Goal: Information Seeking & Learning: Learn about a topic

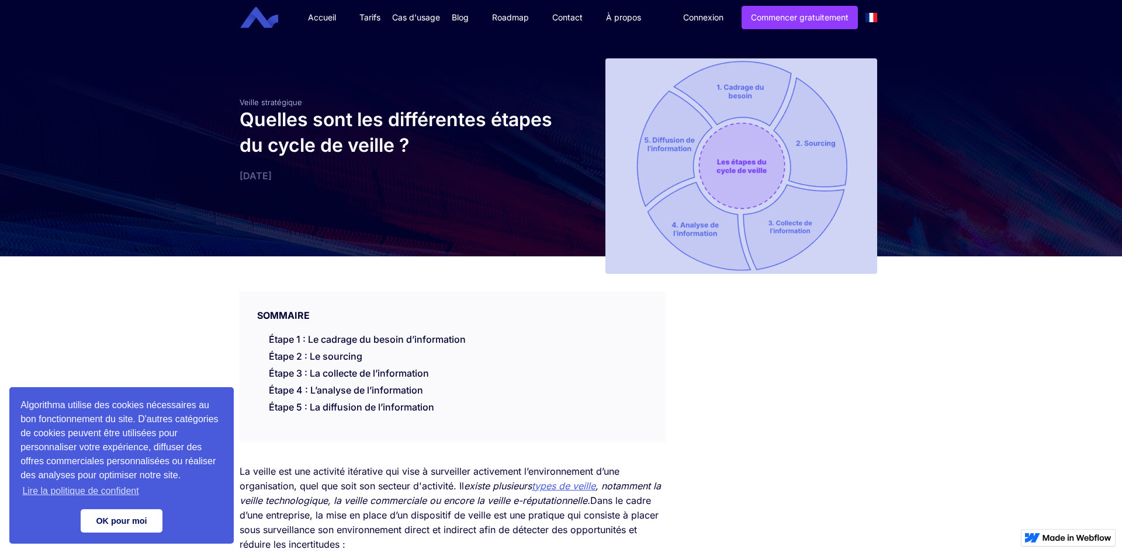
click at [146, 516] on link "OK pour moi" at bounding box center [122, 520] width 82 height 23
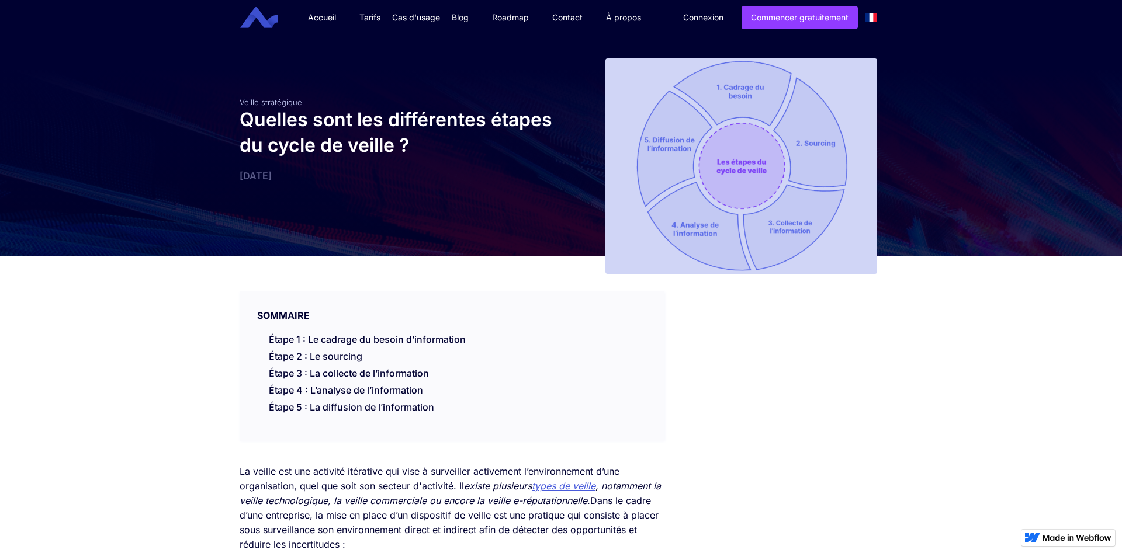
click at [459, 305] on div "SOMMAIRE" at bounding box center [451, 306] width 425 height 30
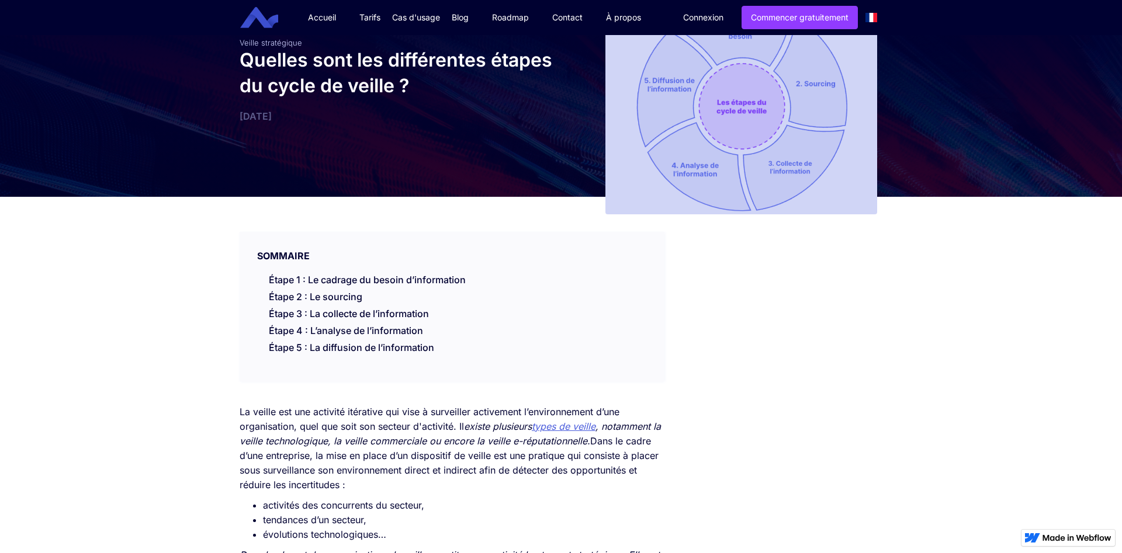
scroll to position [119, 0]
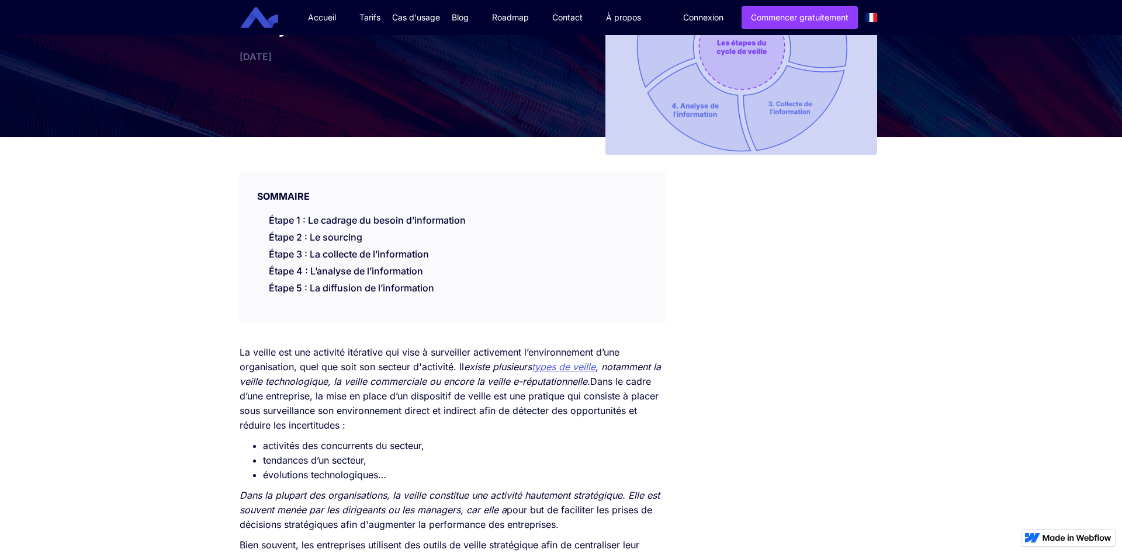
click at [390, 361] on p "La veille est une activité itérative qui vise à surveiller activement l’environ…" at bounding box center [451, 389] width 425 height 88
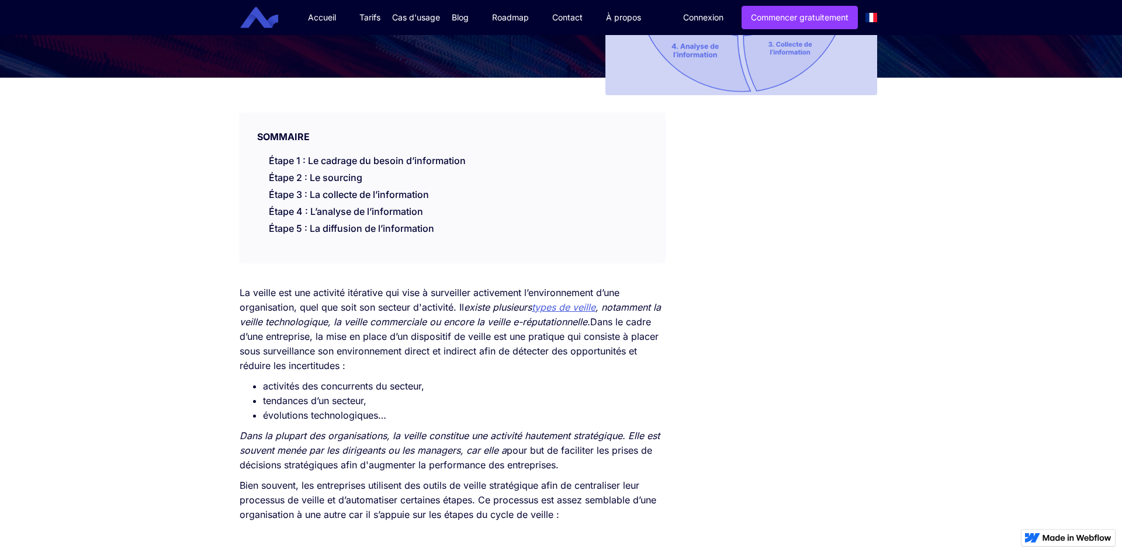
click at [349, 357] on p "La veille est une activité itérative qui vise à surveiller activement l’environ…" at bounding box center [451, 330] width 425 height 88
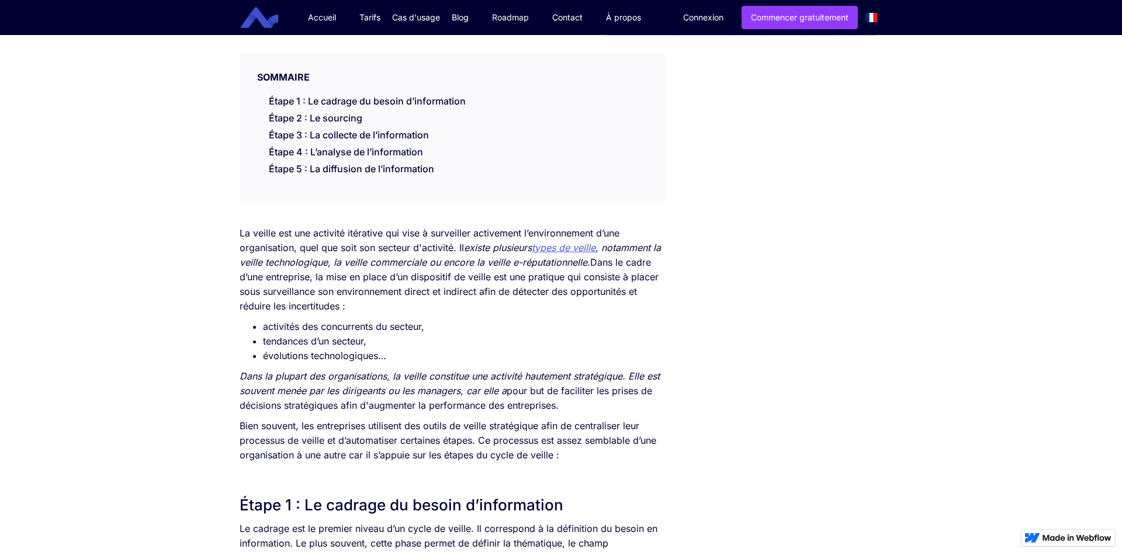
click at [433, 372] on em "Dans la plupart des organisations, la veille constitue une activité hautement s…" at bounding box center [449, 383] width 420 height 26
click at [414, 386] on em "Dans la plupart des organisations, la veille constitue une activité hautement s…" at bounding box center [449, 383] width 420 height 26
click at [413, 377] on em "Dans la plupart des organisations, la veille constitue une activité hautement s…" at bounding box center [449, 383] width 420 height 26
click at [339, 378] on em "Dans la plupart des organisations, la veille constitue une activité hautement s…" at bounding box center [449, 383] width 420 height 26
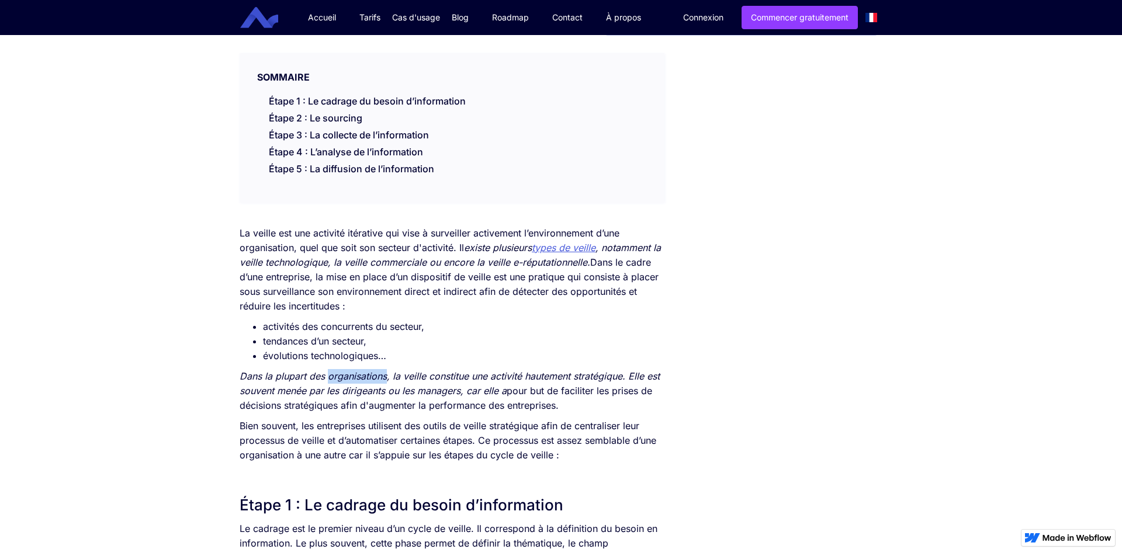
click at [339, 378] on em "Dans la plupart des organisations, la veille constitue une activité hautement s…" at bounding box center [449, 383] width 420 height 26
click at [415, 380] on em "Dans la plupart des organisations, la veille constitue une activité hautement s…" at bounding box center [449, 383] width 420 height 26
click at [426, 380] on em "Dans la plupart des organisations, la veille constitue une activité hautement s…" at bounding box center [449, 383] width 420 height 26
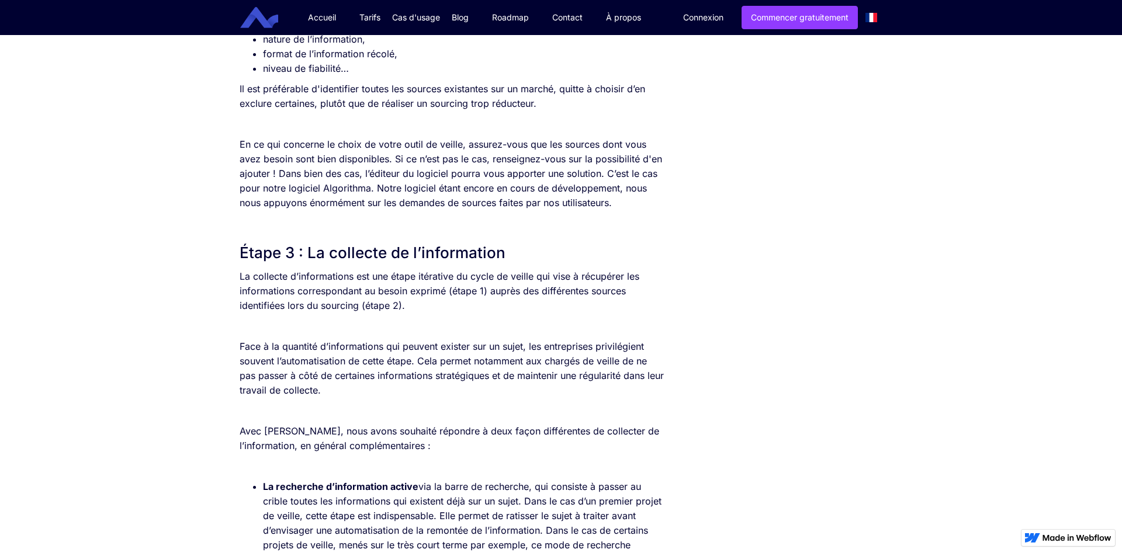
scroll to position [1311, 0]
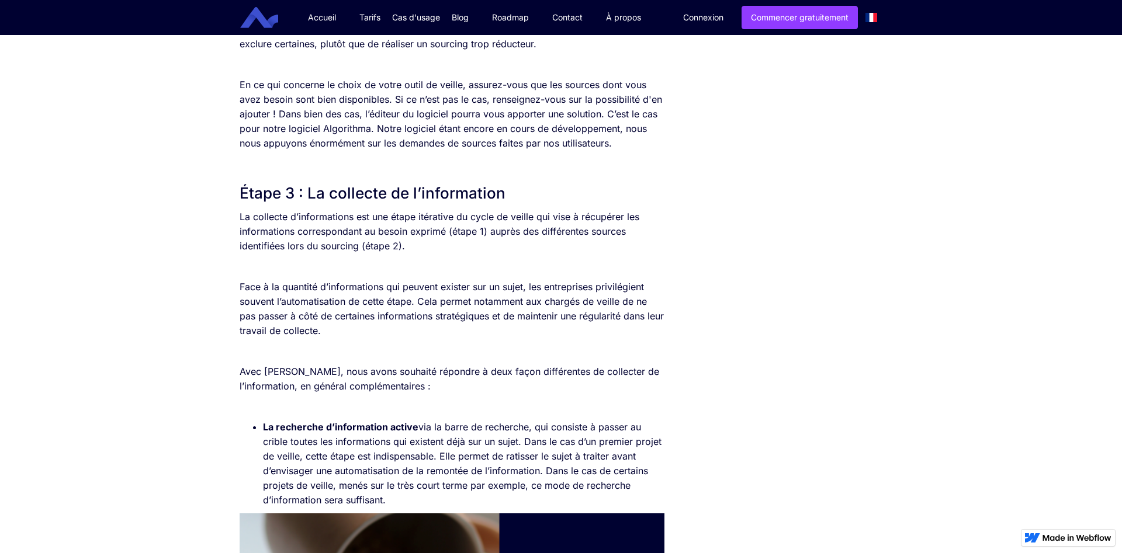
drag, startPoint x: 434, startPoint y: 254, endPoint x: 428, endPoint y: 249, distance: 7.9
click at [421, 244] on p "La collecte d’informations est une étape itérative du cycle de veille qui vise …" at bounding box center [451, 232] width 425 height 44
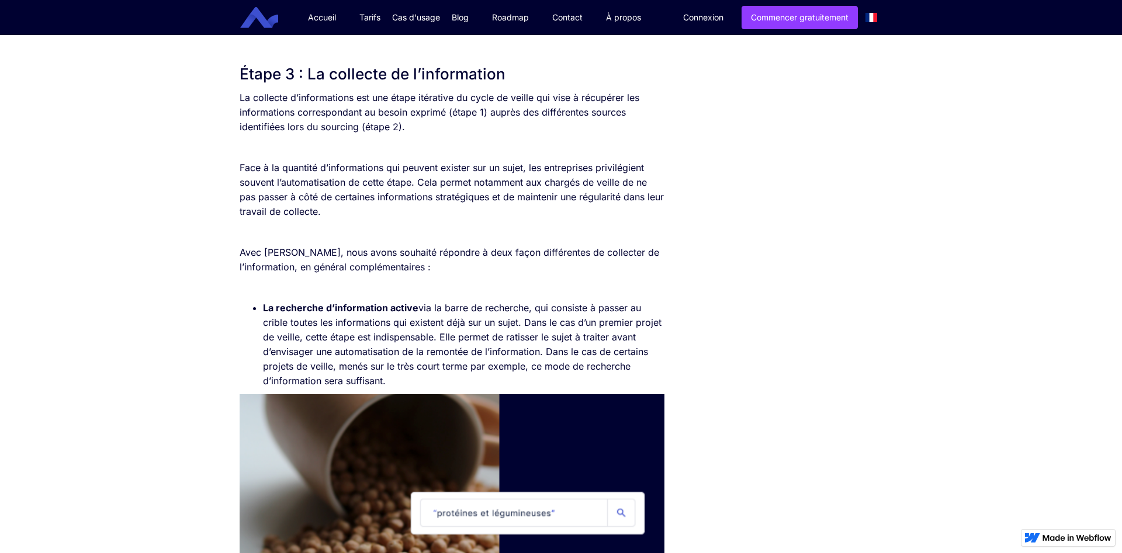
scroll to position [1490, 0]
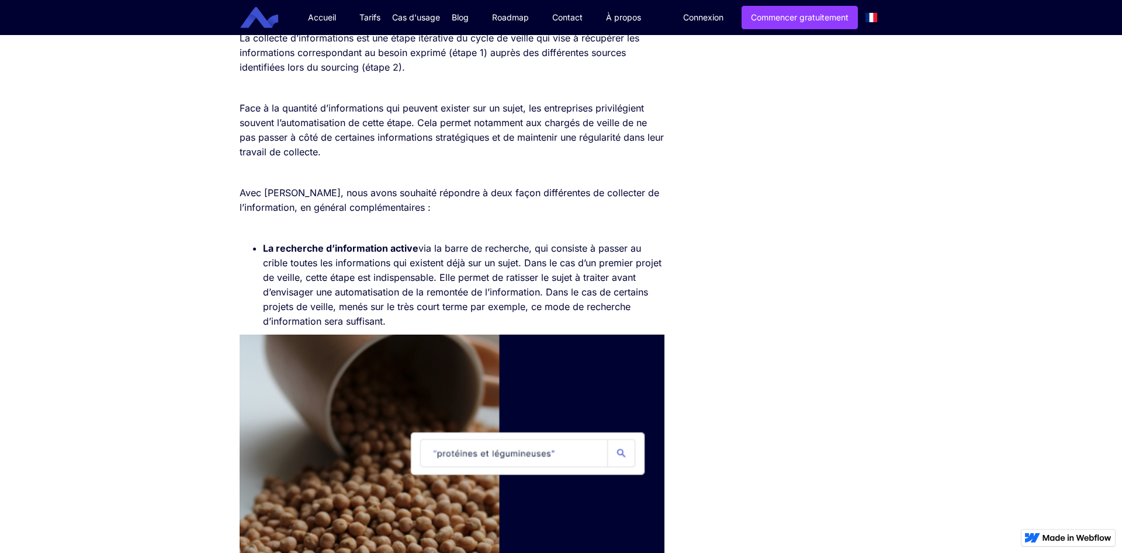
click at [419, 248] on li "La recherche d’information active via la barre de recherche, qui consiste à pas…" at bounding box center [463, 285] width 401 height 88
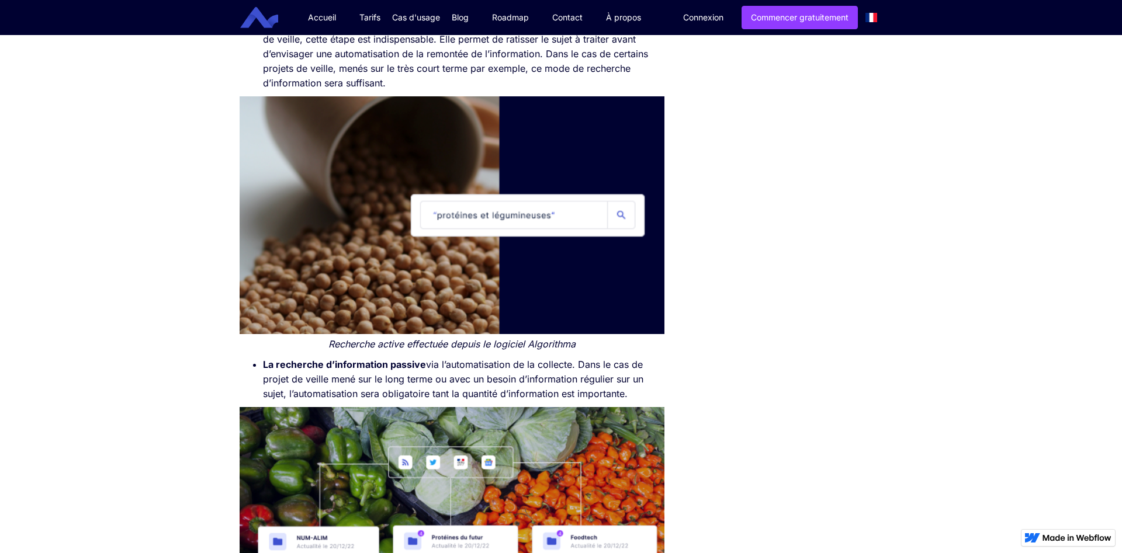
scroll to position [1847, 0]
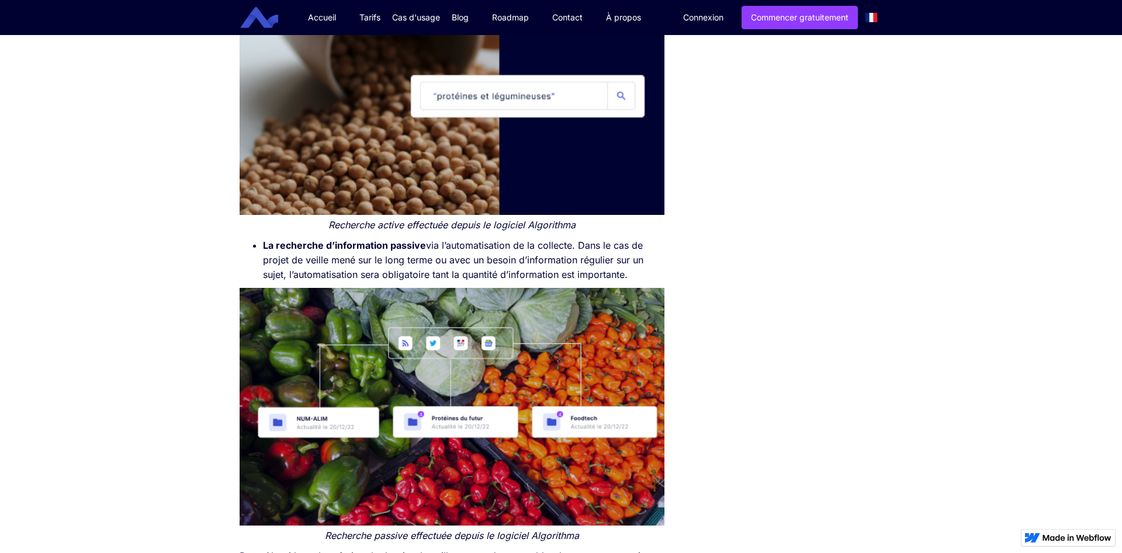
drag, startPoint x: 721, startPoint y: 245, endPoint x: 636, endPoint y: 245, distance: 85.3
click at [553, 249] on li "La recherche d’information passive via l’automatisation de la collecte. Dans le…" at bounding box center [463, 260] width 401 height 44
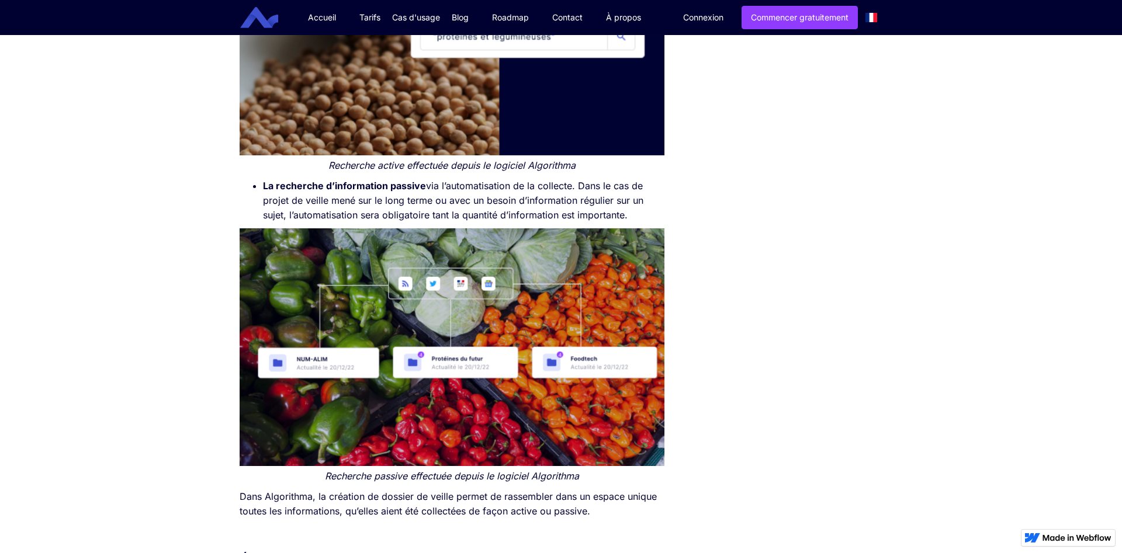
drag, startPoint x: 711, startPoint y: 189, endPoint x: 696, endPoint y: 185, distance: 15.7
drag, startPoint x: 640, startPoint y: 182, endPoint x: 572, endPoint y: 190, distance: 67.6
click at [471, 195] on li "La recherche d’information passive via l’automatisation de la collecte. Dans le…" at bounding box center [463, 201] width 401 height 44
click at [474, 189] on li "La recherche d’information passive via l’automatisation de la collecte. Dans le…" at bounding box center [463, 201] width 401 height 44
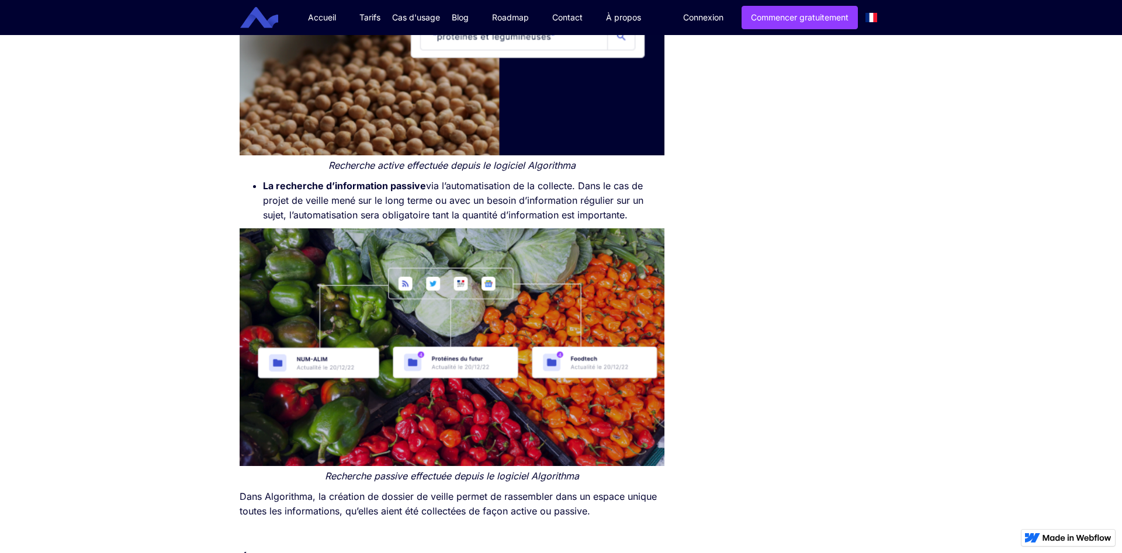
click at [499, 198] on li "La recherche d’information passive via l’automatisation de la collecte. Dans le…" at bounding box center [463, 201] width 401 height 44
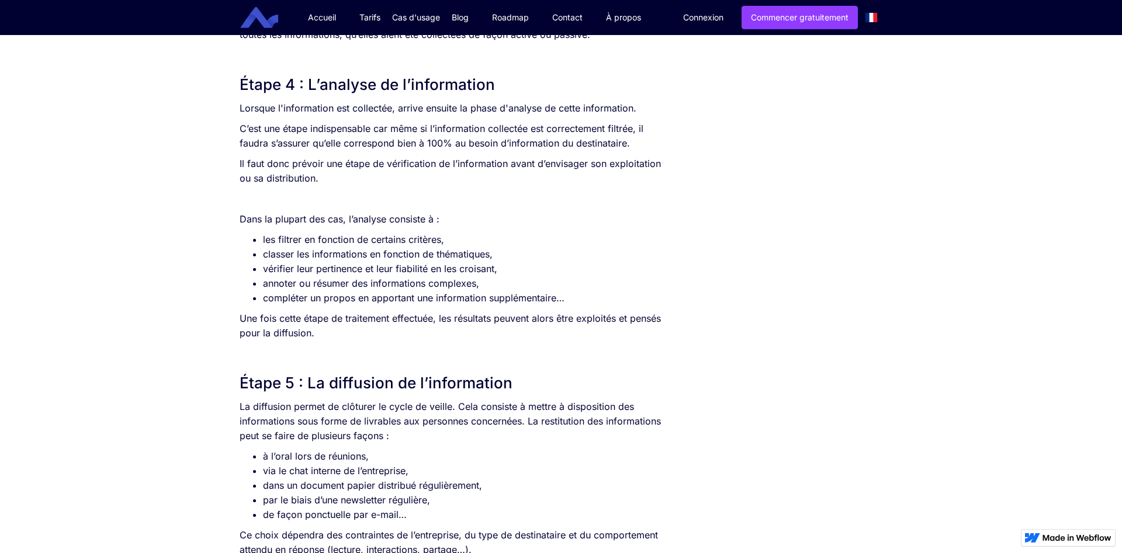
scroll to position [2562, 0]
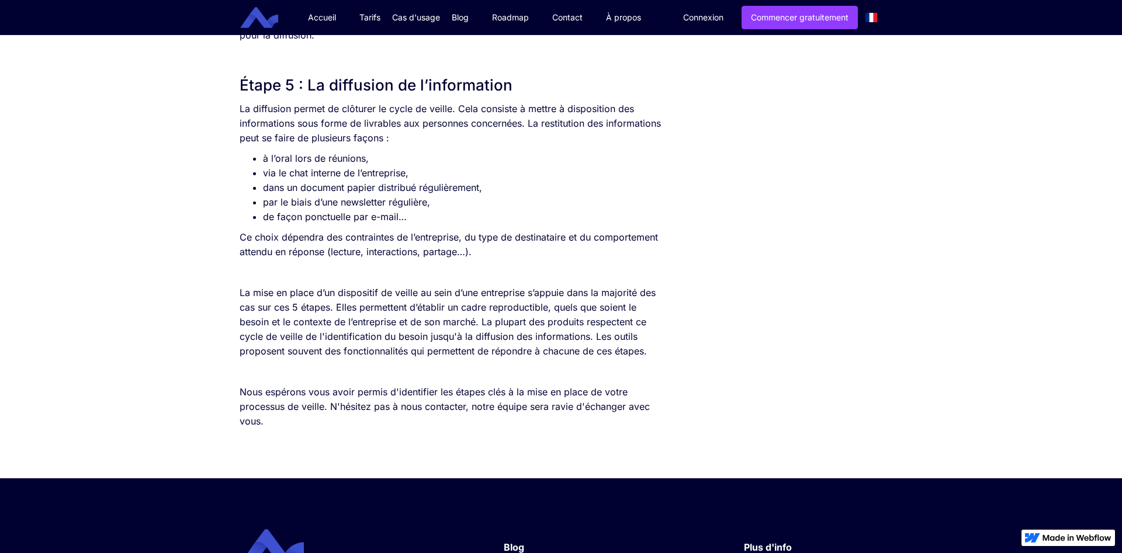
scroll to position [2741, 0]
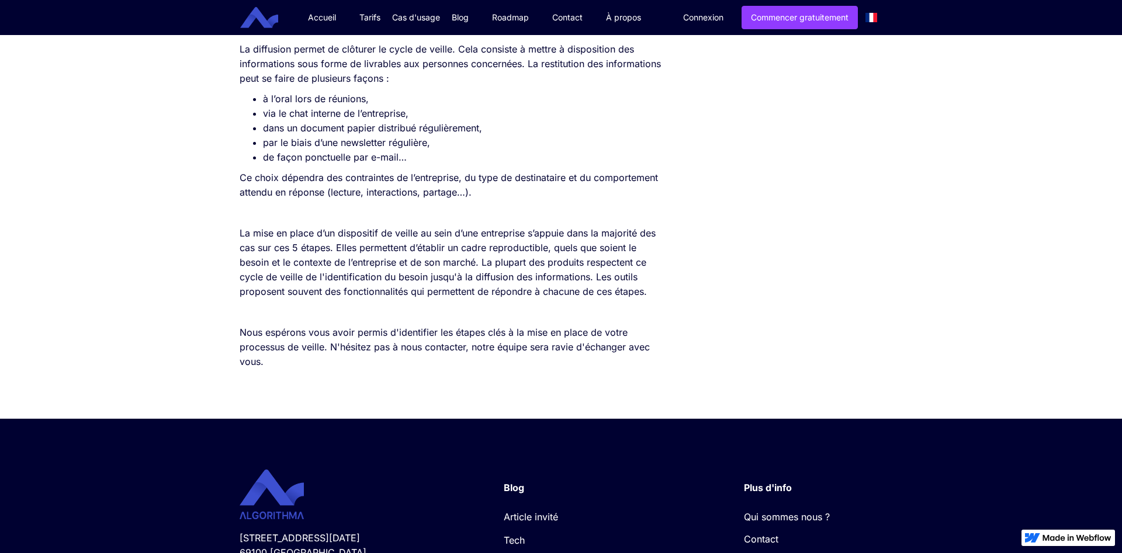
drag, startPoint x: 522, startPoint y: 311, endPoint x: 522, endPoint y: 305, distance: 6.5
drag, startPoint x: 522, startPoint y: 305, endPoint x: 454, endPoint y: 299, distance: 67.4
click at [454, 299] on p "La mise en place d’un dispositif de veille au sein d’une entreprise s’appuie da…" at bounding box center [451, 262] width 425 height 73
